Goal: Check status: Check status

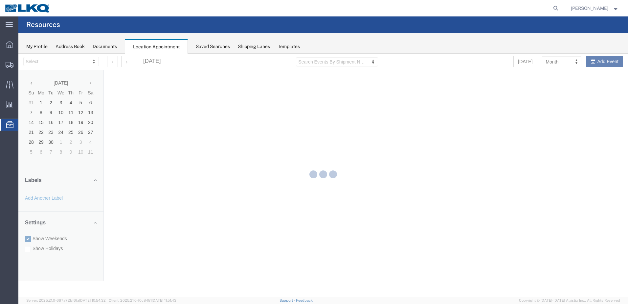
select select "28018"
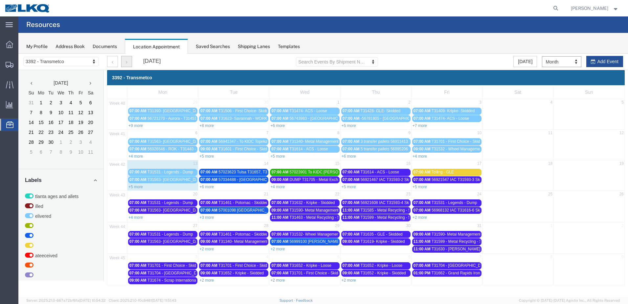
click at [128, 64] on button "button" at bounding box center [126, 61] width 11 height 11
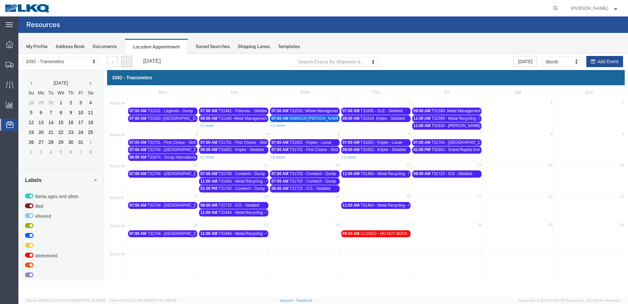
click at [129, 61] on button "button" at bounding box center [126, 61] width 11 height 11
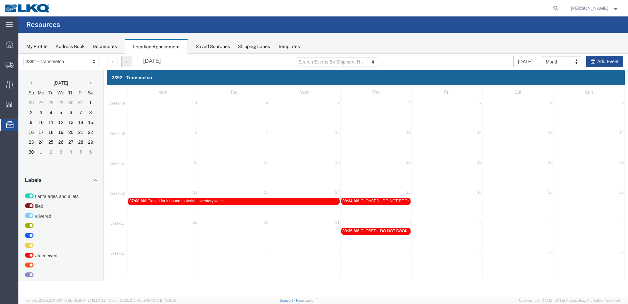
click at [125, 66] on button "button" at bounding box center [126, 61] width 11 height 11
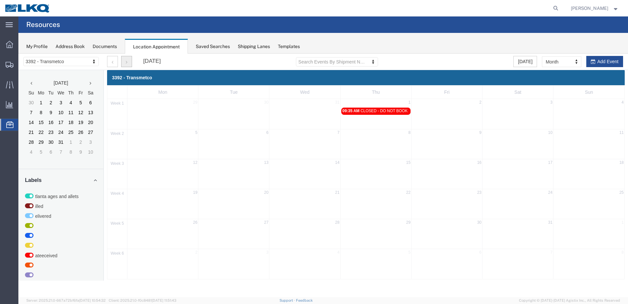
click at [124, 65] on button "button" at bounding box center [126, 61] width 11 height 11
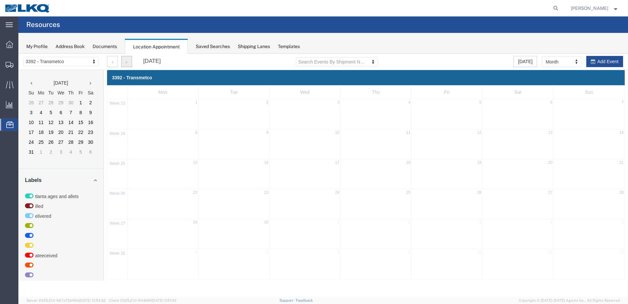
click at [124, 65] on button "button" at bounding box center [126, 61] width 11 height 11
click at [111, 62] on button "button" at bounding box center [112, 61] width 11 height 11
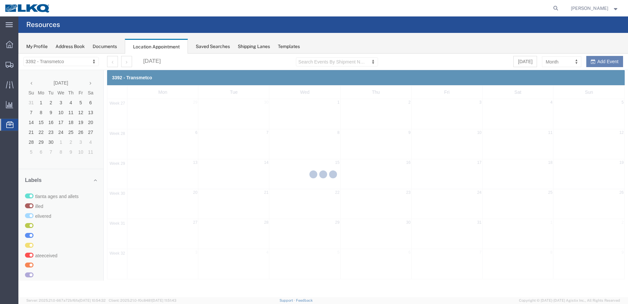
click at [111, 61] on div at bounding box center [323, 175] width 610 height 243
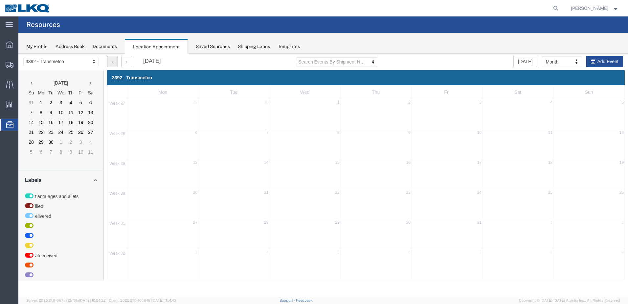
click at [111, 61] on button "button" at bounding box center [112, 61] width 11 height 11
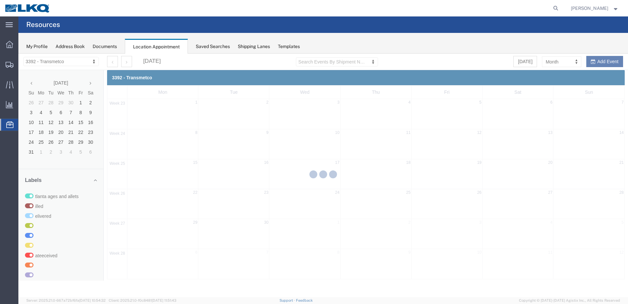
click at [111, 61] on div at bounding box center [323, 175] width 610 height 243
click at [111, 60] on div at bounding box center [323, 175] width 610 height 243
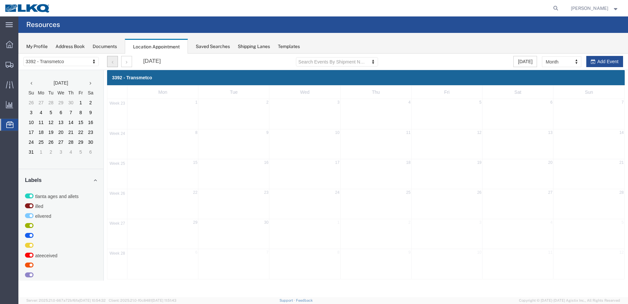
click at [111, 60] on button "button" at bounding box center [112, 61] width 11 height 11
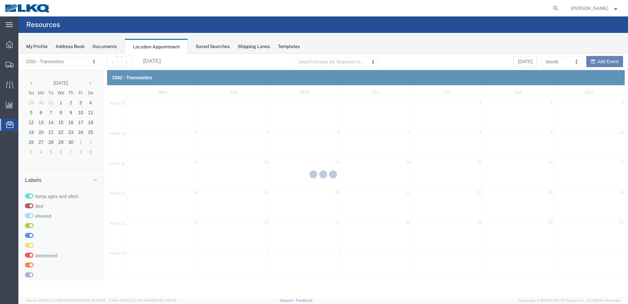
click at [111, 60] on div at bounding box center [323, 175] width 610 height 243
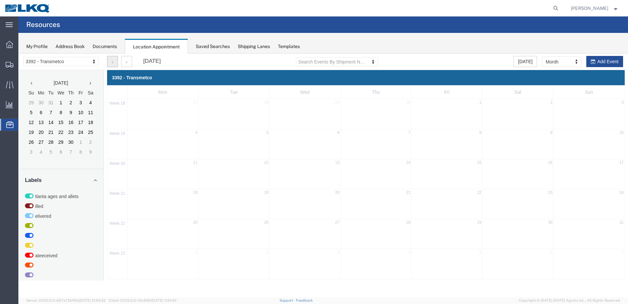
click at [111, 60] on button "button" at bounding box center [112, 61] width 11 height 11
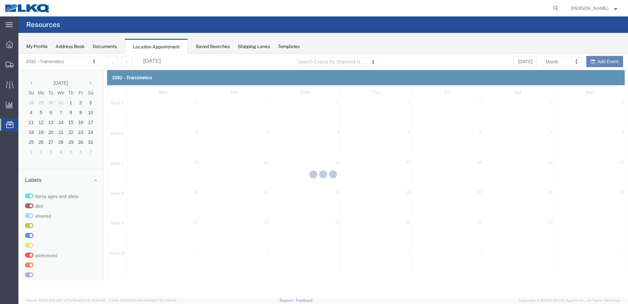
click at [111, 60] on div at bounding box center [323, 175] width 610 height 243
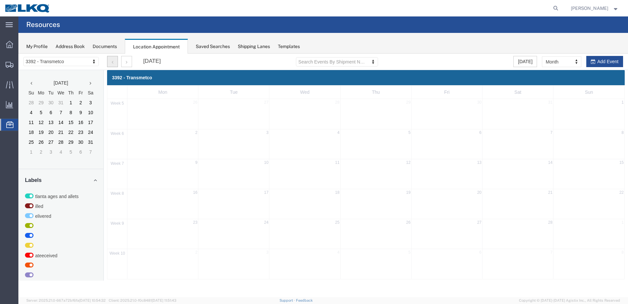
click at [111, 60] on button "button" at bounding box center [112, 61] width 11 height 11
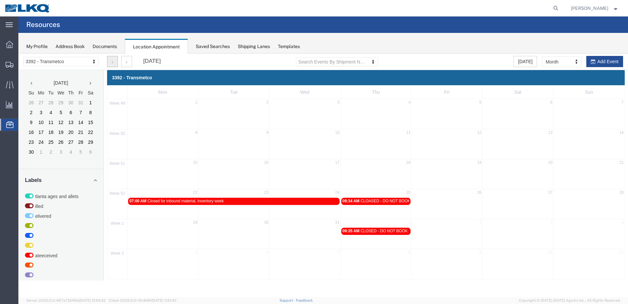
click at [111, 60] on button "button" at bounding box center [112, 61] width 11 height 11
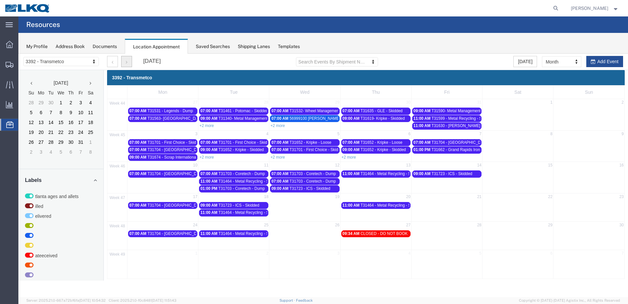
click at [126, 60] on icon "button" at bounding box center [127, 62] width 2 height 5
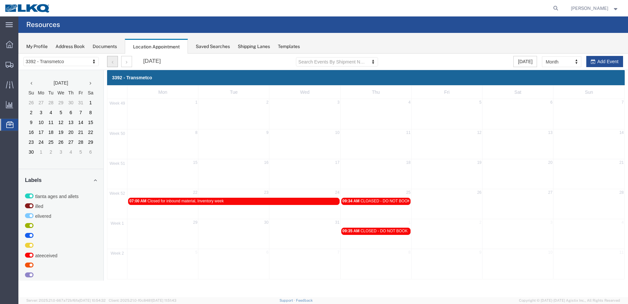
click at [114, 64] on button "button" at bounding box center [112, 61] width 11 height 11
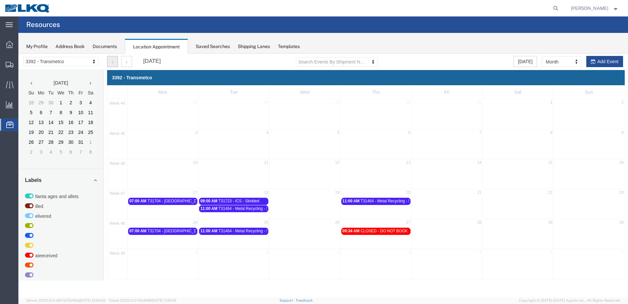
click at [114, 64] on div at bounding box center [323, 175] width 610 height 243
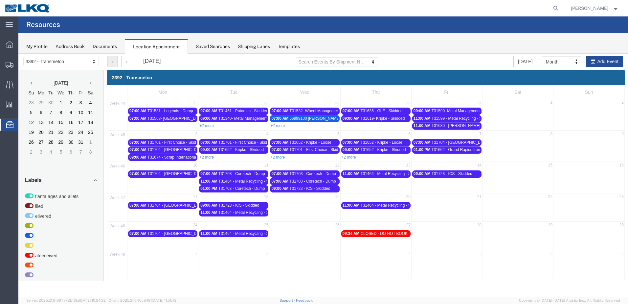
click at [114, 64] on button "button" at bounding box center [112, 61] width 11 height 11
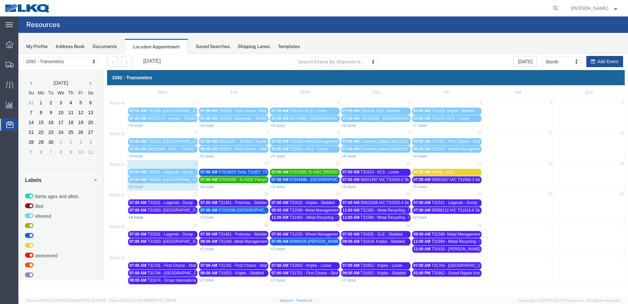
click at [138, 215] on link "+4 more" at bounding box center [135, 217] width 14 height 5
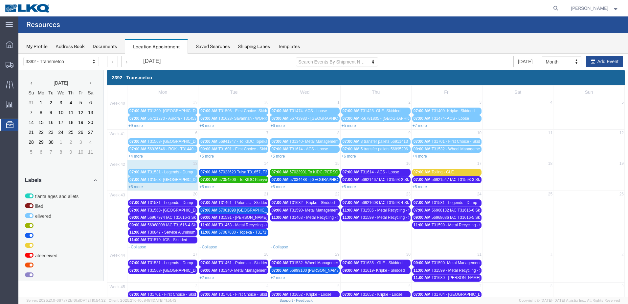
click at [130, 187] on link "+5 more" at bounding box center [135, 186] width 14 height 5
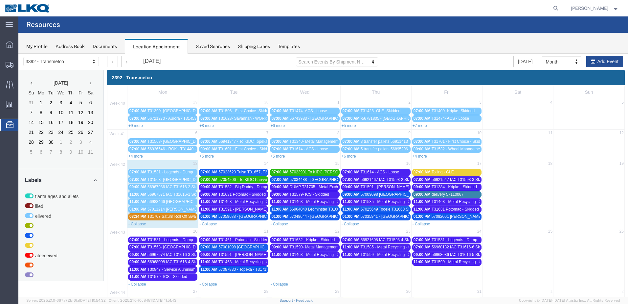
click at [263, 194] on span "T31631 Potomac - Skidded" at bounding box center [241, 194] width 47 height 5
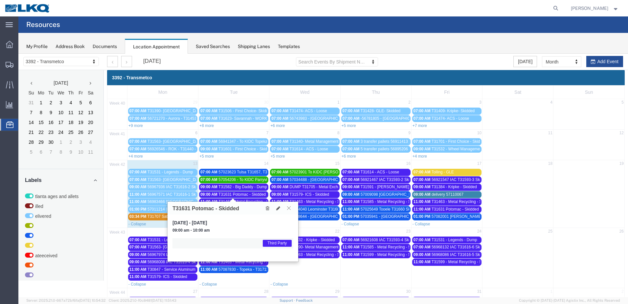
click at [291, 207] on icon at bounding box center [289, 208] width 4 height 4
